Goal: Information Seeking & Learning: Learn about a topic

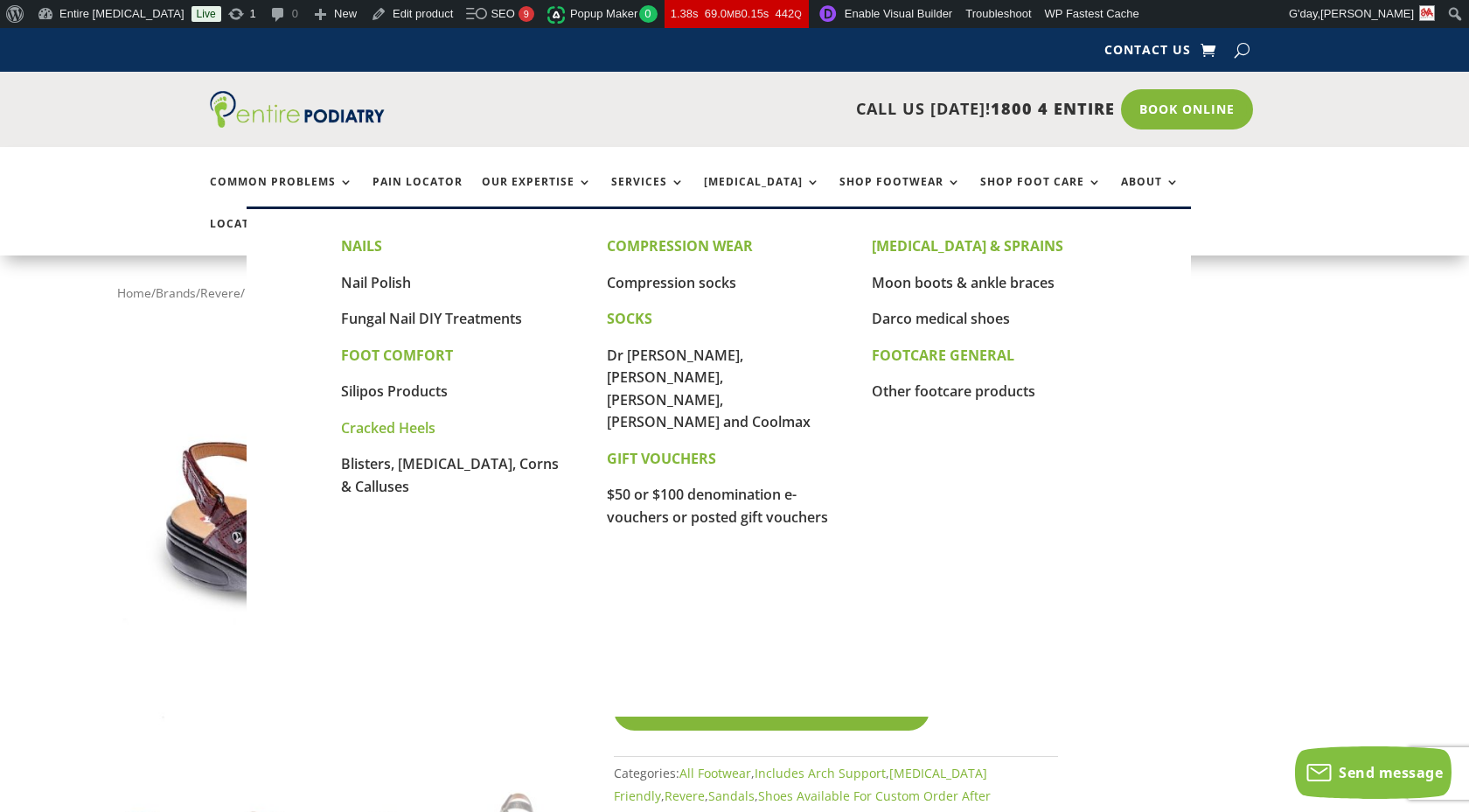
click at [402, 427] on link "Cracked Heels" at bounding box center [388, 428] width 95 height 19
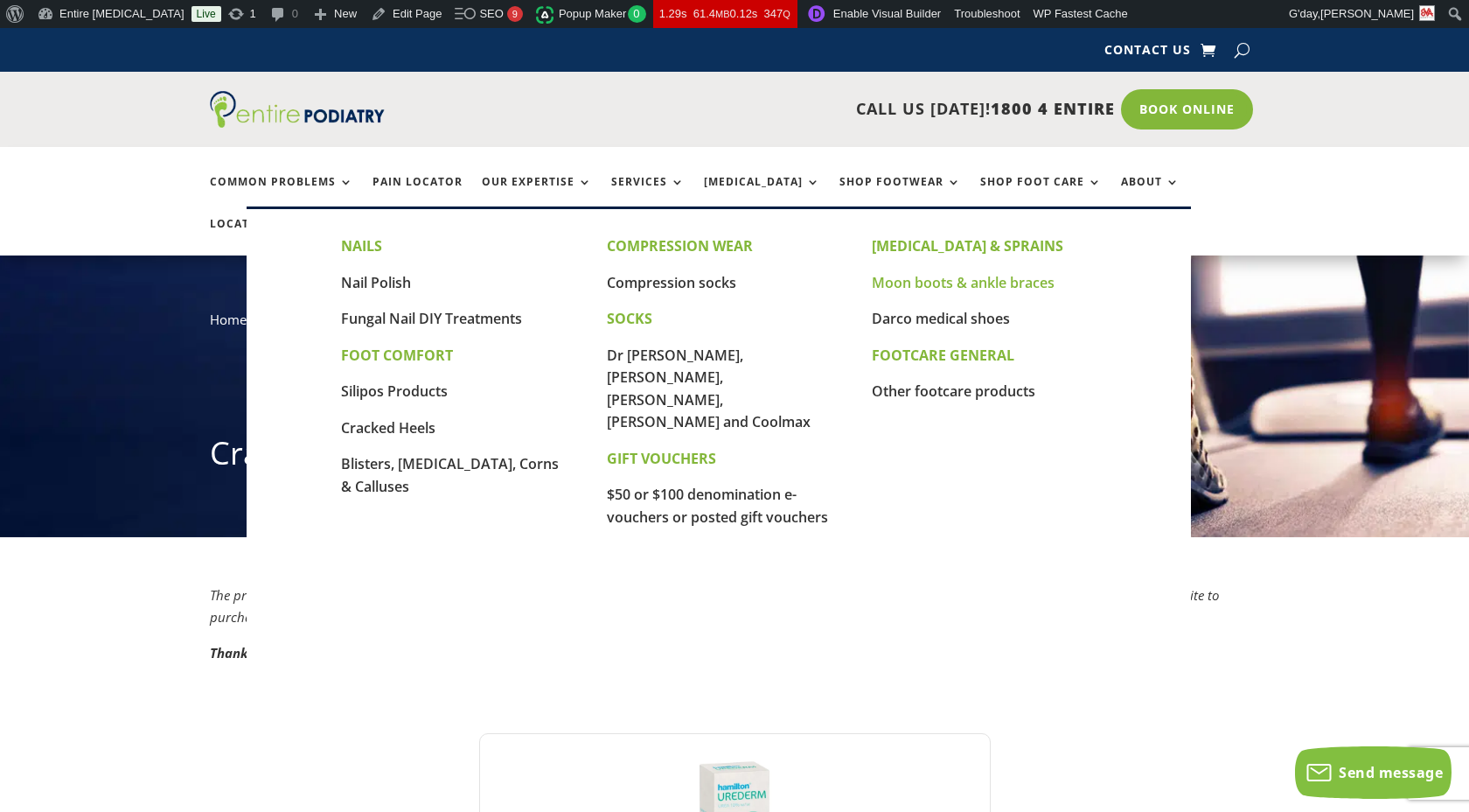
click at [936, 285] on link "Moon boots & ankle braces" at bounding box center [963, 282] width 182 height 19
